Goal: Obtain resource: Obtain resource

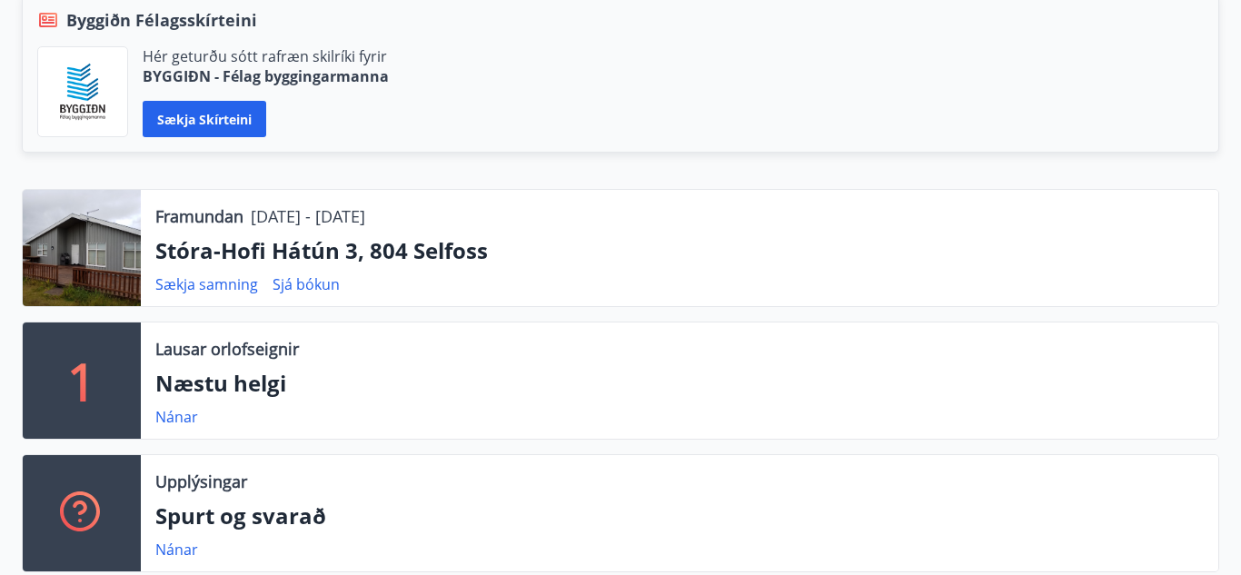
scroll to position [440, 0]
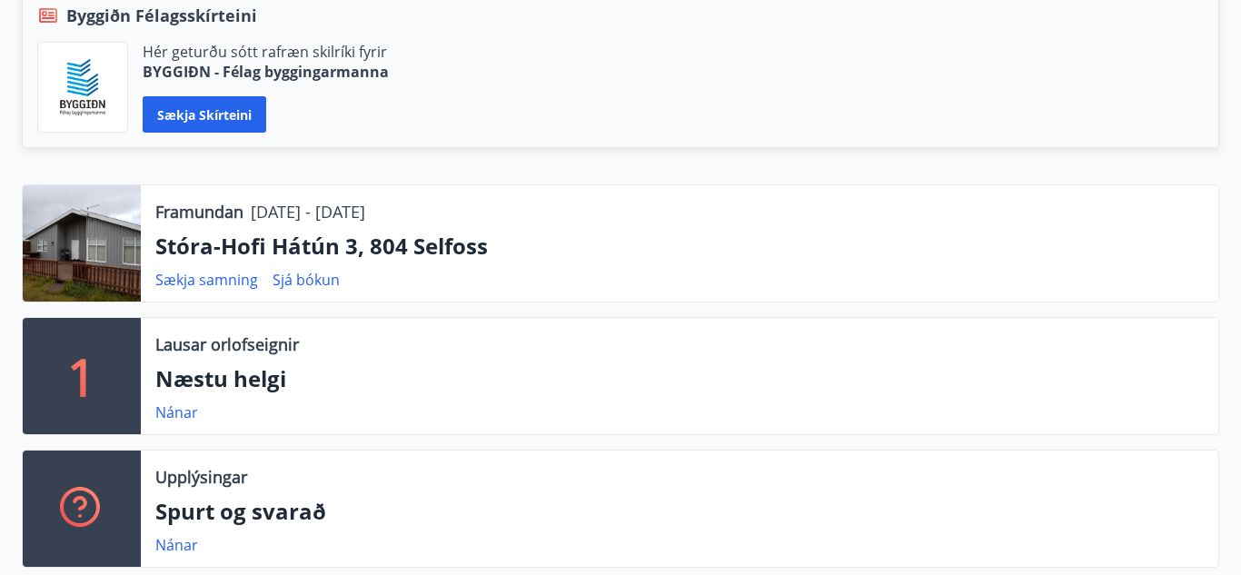
click at [71, 236] on div at bounding box center [82, 243] width 118 height 116
click at [307, 278] on link "Sjá bókun" at bounding box center [306, 280] width 67 height 20
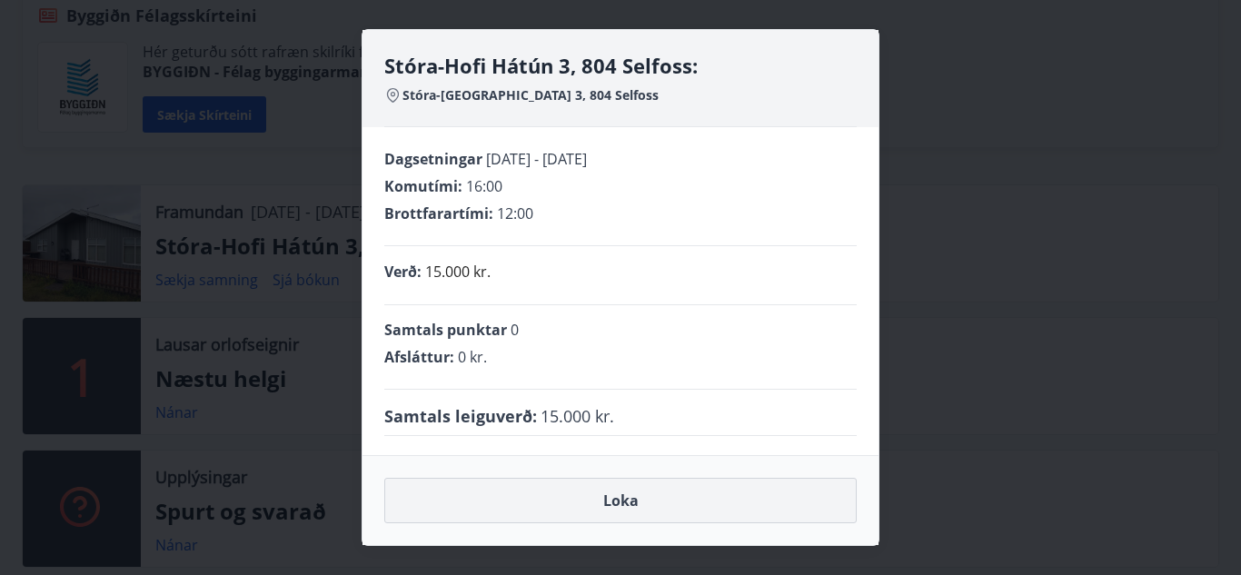
click at [652, 501] on button "Loka" at bounding box center [620, 500] width 473 height 45
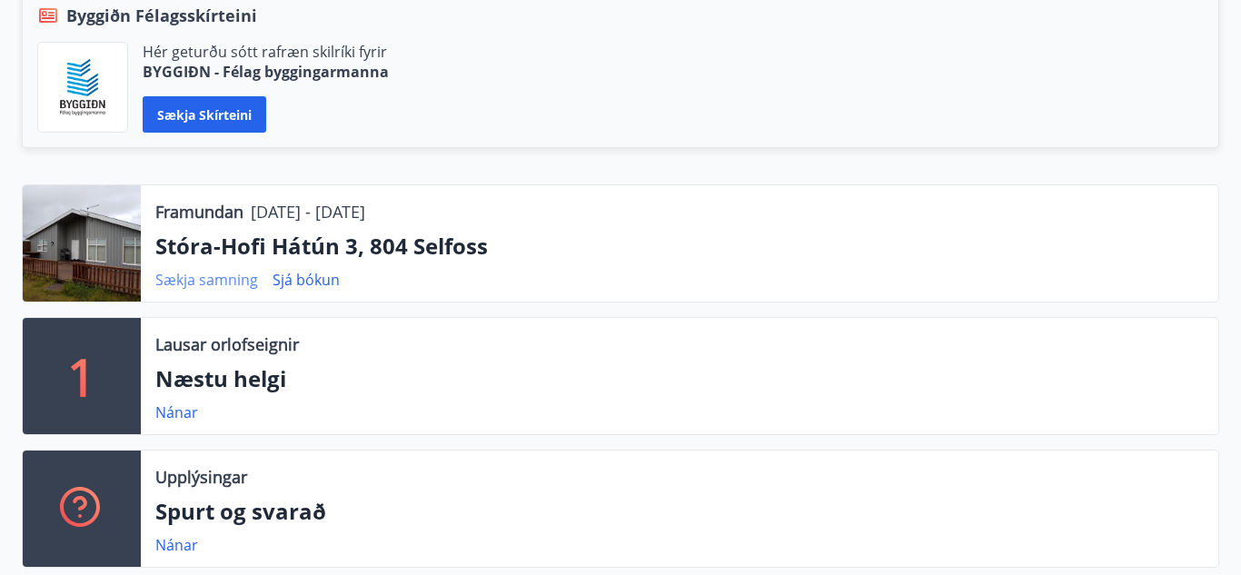
click at [216, 284] on link "Sækja samning" at bounding box center [206, 280] width 103 height 20
click at [304, 275] on link "Sjá bókun" at bounding box center [306, 280] width 67 height 20
